Goal: Task Accomplishment & Management: Use online tool/utility

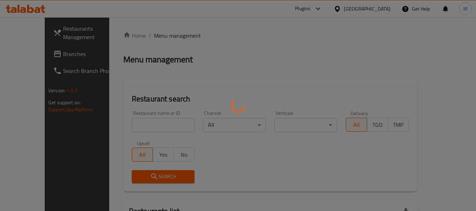
click at [168, 37] on div at bounding box center [238, 105] width 476 height 211
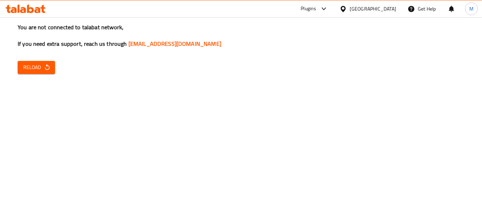
click at [383, 7] on div "[GEOGRAPHIC_DATA]" at bounding box center [372, 9] width 47 height 8
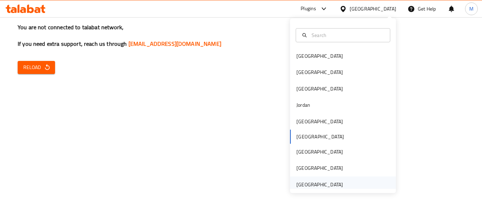
click at [318, 189] on div "[GEOGRAPHIC_DATA]" at bounding box center [319, 185] width 47 height 8
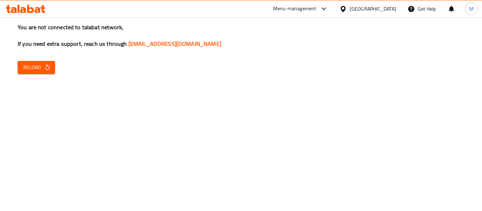
click at [50, 65] on button "Reload" at bounding box center [36, 67] width 37 height 13
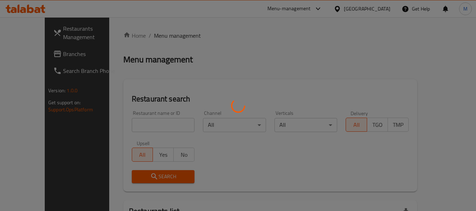
click at [152, 128] on div at bounding box center [238, 105] width 476 height 211
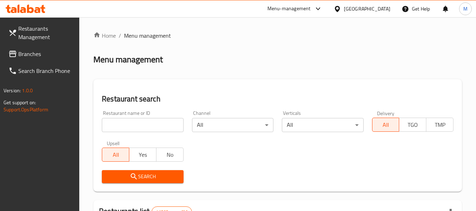
click at [152, 128] on input "search" at bounding box center [142, 125] width 81 height 14
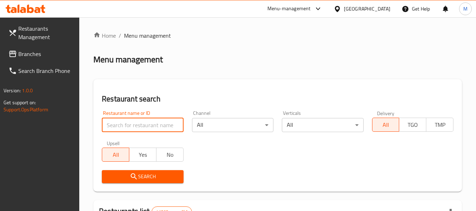
paste input "[PERSON_NAME]"
type input "[PERSON_NAME]"
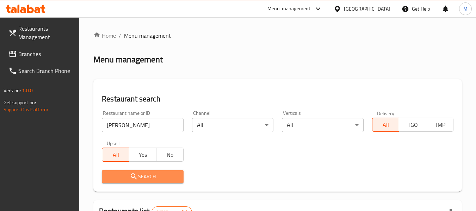
click at [155, 173] on span "Search" at bounding box center [143, 176] width 70 height 9
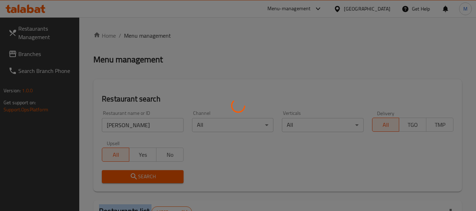
click at [155, 173] on div at bounding box center [238, 105] width 476 height 211
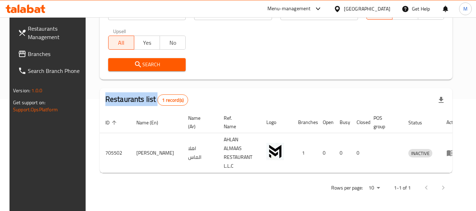
scroll to position [97, 0]
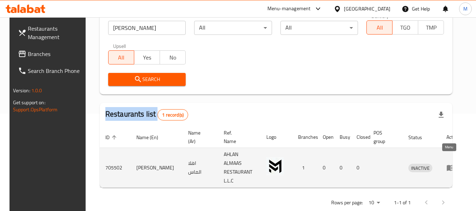
click at [450, 164] on icon "enhanced table" at bounding box center [451, 168] width 8 height 8
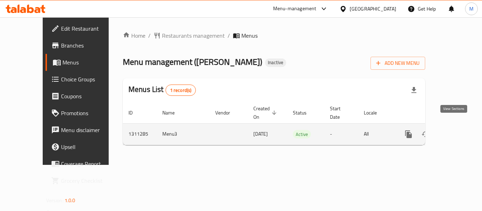
click at [458, 126] on link "enhanced table" at bounding box center [459, 134] width 17 height 17
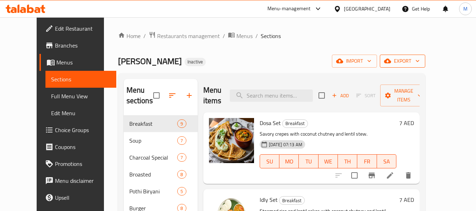
click at [420, 62] on button "export" at bounding box center [402, 61] width 45 height 13
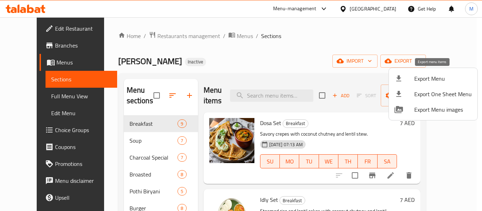
click at [412, 79] on div at bounding box center [404, 78] width 20 height 8
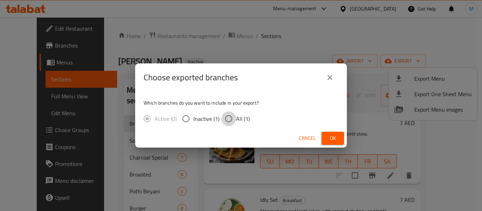
click at [232, 116] on input "All (1)" at bounding box center [228, 118] width 15 height 15
radio input "true"
click at [328, 134] on span "Ok" at bounding box center [332, 138] width 11 height 9
